Goal: Task Accomplishment & Management: Manage account settings

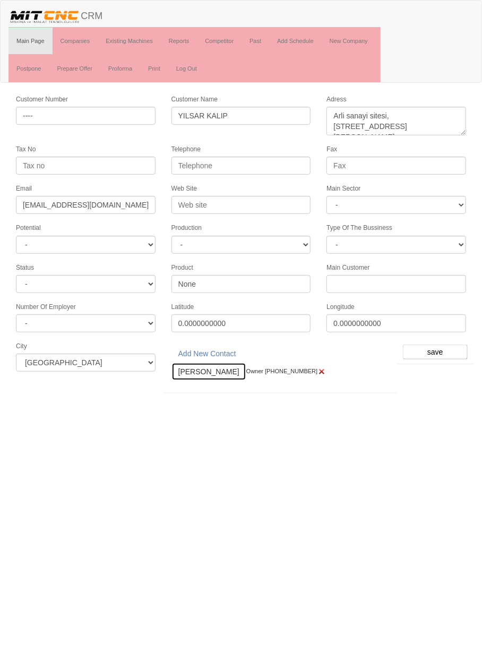
click at [205, 365] on link "[PERSON_NAME]" at bounding box center [209, 372] width 75 height 18
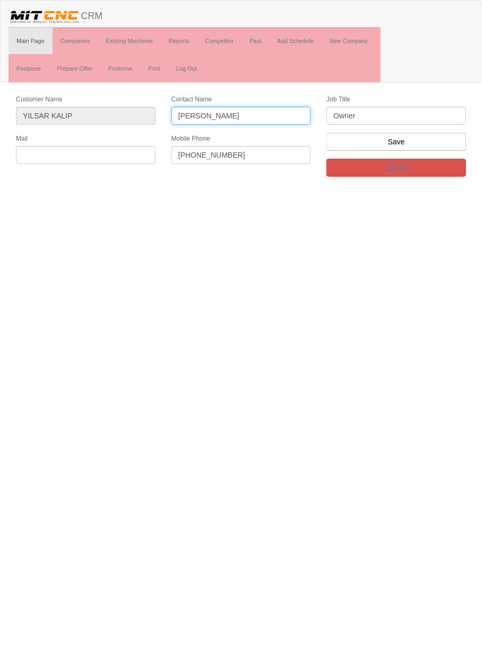
click at [256, 111] on input "[PERSON_NAME]" at bounding box center [242, 116] width 140 height 18
type input "Kuttusi büyüksarı"
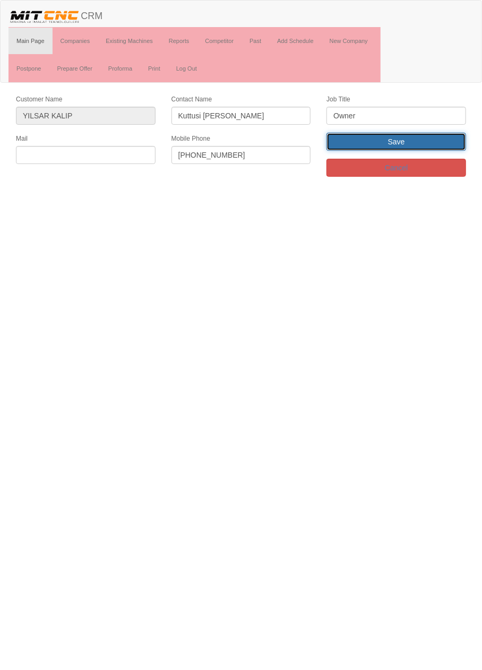
click at [431, 146] on input "Save" at bounding box center [397, 142] width 140 height 18
